Goal: Transaction & Acquisition: Purchase product/service

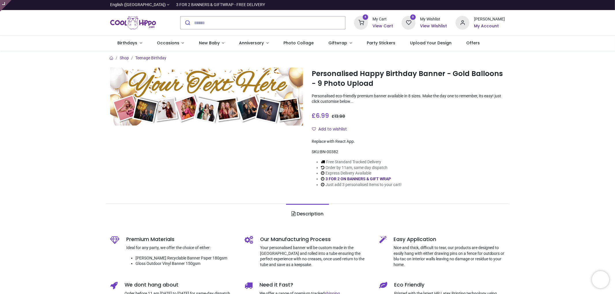
type input "**********"
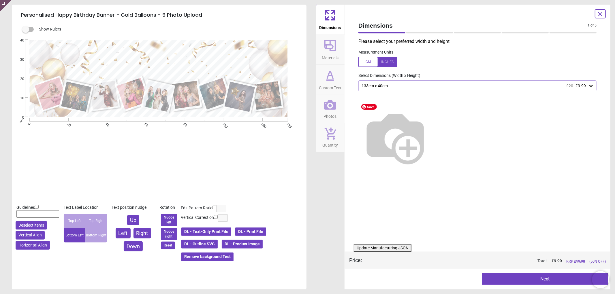
type textarea "**********"
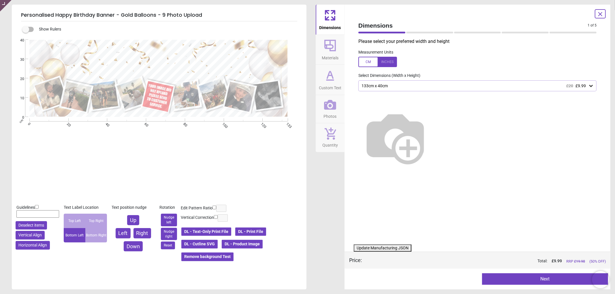
click at [329, 108] on icon at bounding box center [330, 105] width 12 height 12
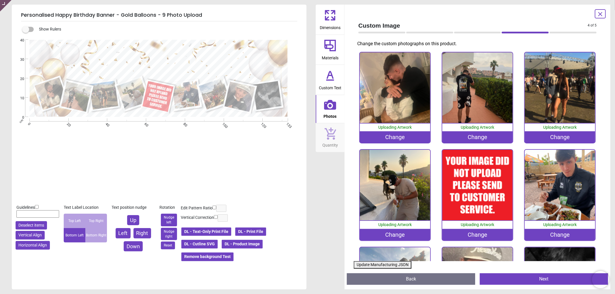
click at [462, 233] on div "Change" at bounding box center [477, 235] width 71 height 12
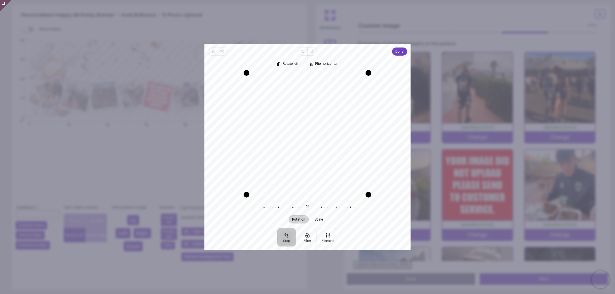
drag, startPoint x: 326, startPoint y: 134, endPoint x: 326, endPoint y: 126, distance: 8.1
click at [326, 126] on div "Recenter" at bounding box center [307, 134] width 197 height 122
click at [325, 113] on div "Recenter" at bounding box center [307, 134] width 197 height 122
drag, startPoint x: 322, startPoint y: 132, endPoint x: 321, endPoint y: 116, distance: 15.3
click at [321, 116] on div "Recenter" at bounding box center [307, 134] width 197 height 122
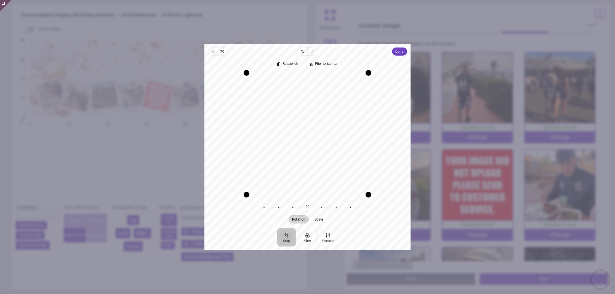
drag, startPoint x: 320, startPoint y: 126, endPoint x: 319, endPoint y: 135, distance: 9.2
click at [319, 135] on div "Recenter" at bounding box center [307, 134] width 197 height 122
click at [402, 51] on span "Done" at bounding box center [399, 51] width 8 height 7
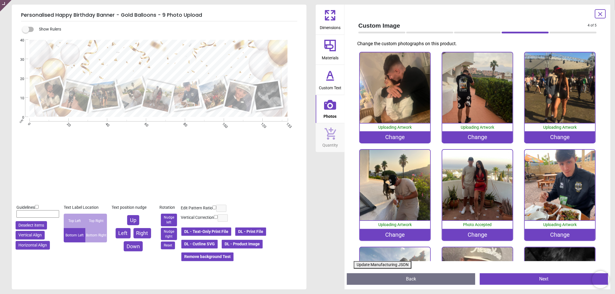
click at [383, 264] on button "Update Manufacturing JSON" at bounding box center [383, 264] width 58 height 7
